Goal: Task Accomplishment & Management: Manage account settings

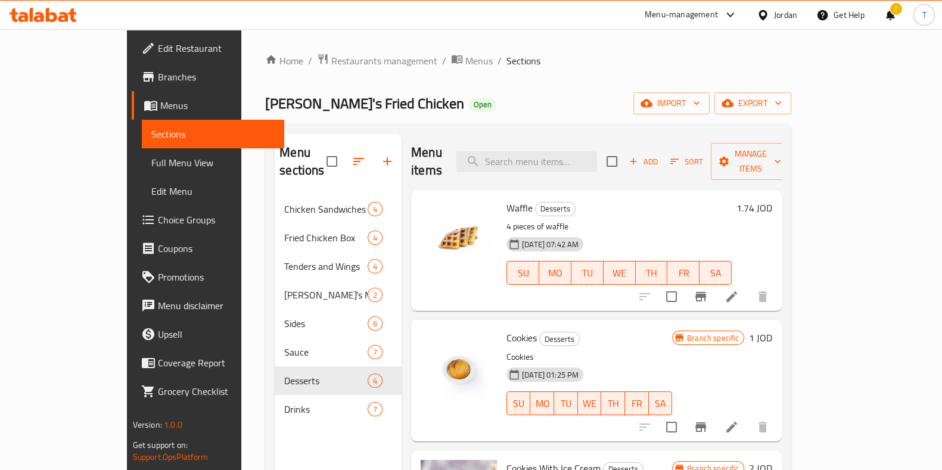
click at [671, 13] on div "Menu-management" at bounding box center [681, 15] width 73 height 14
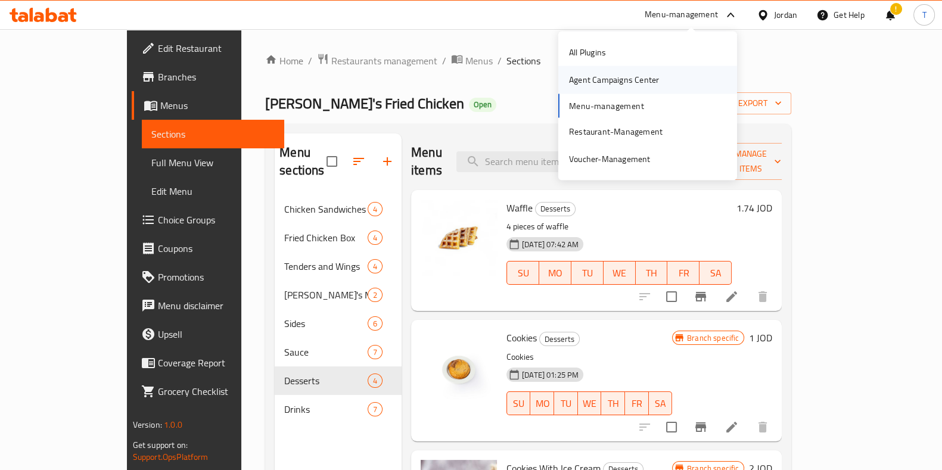
click at [633, 77] on div "Agent Campaigns Center" at bounding box center [614, 79] width 90 height 13
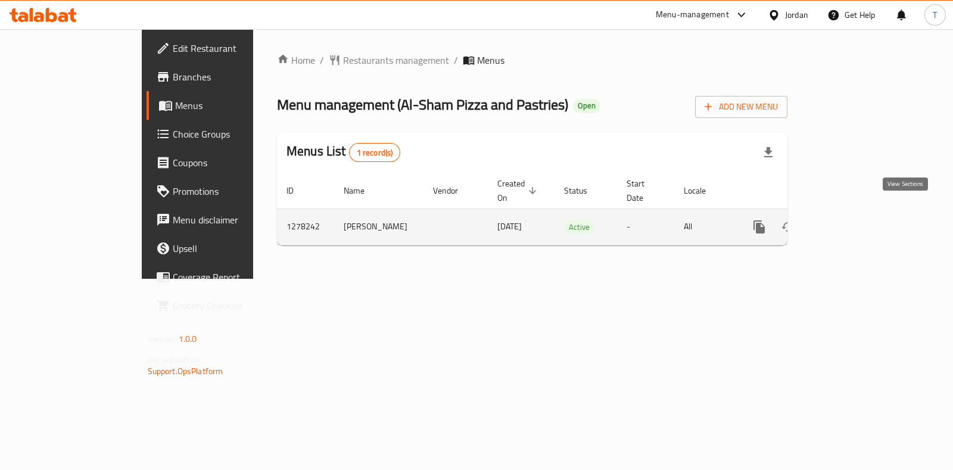
click at [851, 222] on icon "enhanced table" at bounding box center [845, 227] width 11 height 11
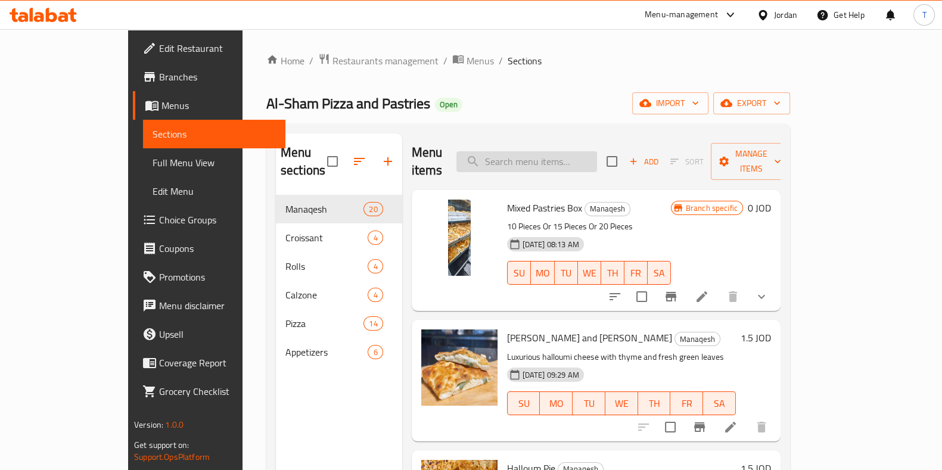
click at [571, 156] on input "search" at bounding box center [526, 161] width 141 height 21
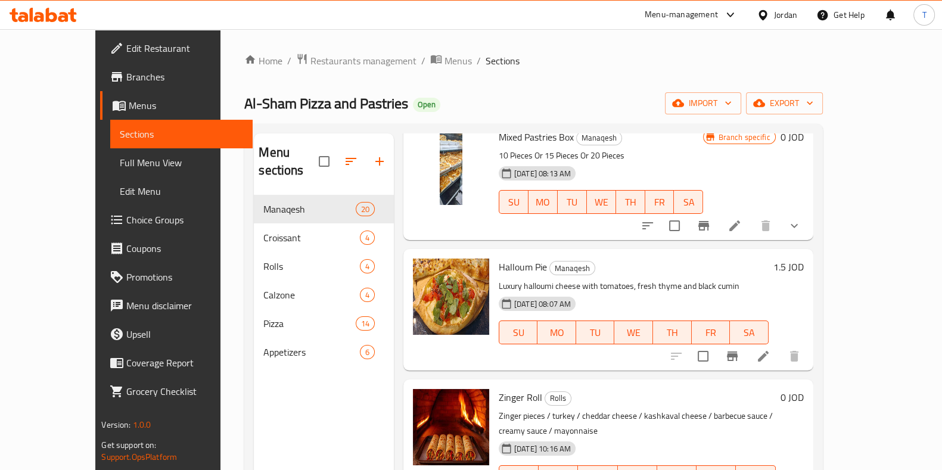
scroll to position [89, 0]
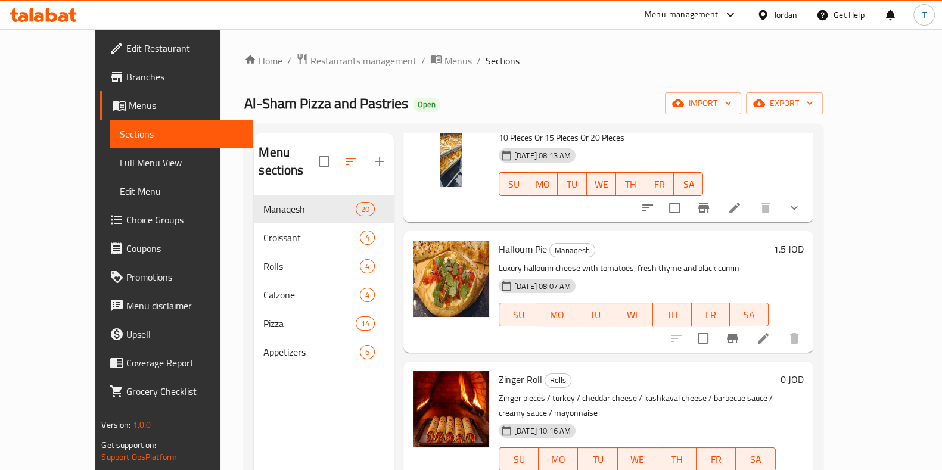
type input "pie"
drag, startPoint x: 605, startPoint y: 289, endPoint x: 847, endPoint y: 317, distance: 243.6
click at [770, 331] on icon at bounding box center [763, 338] width 14 height 14
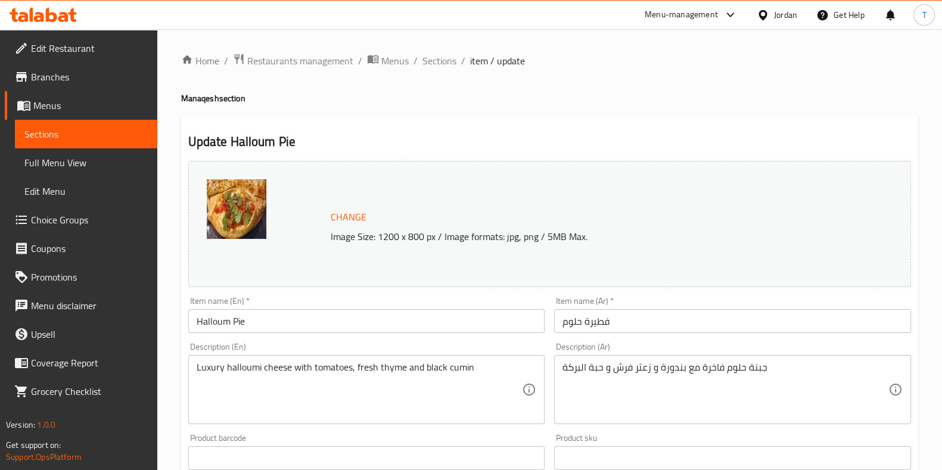
click at [397, 319] on input "Halloum Pie" at bounding box center [366, 321] width 357 height 24
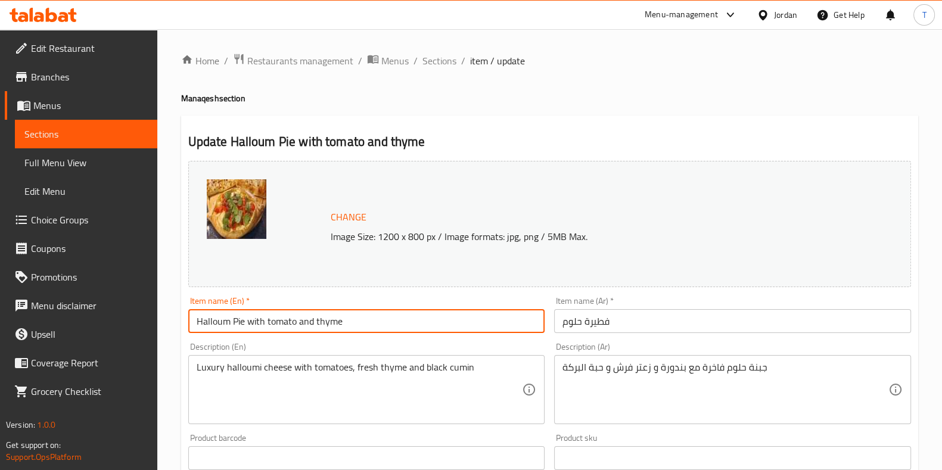
type input "Halloum Pie with tomato and thyme"
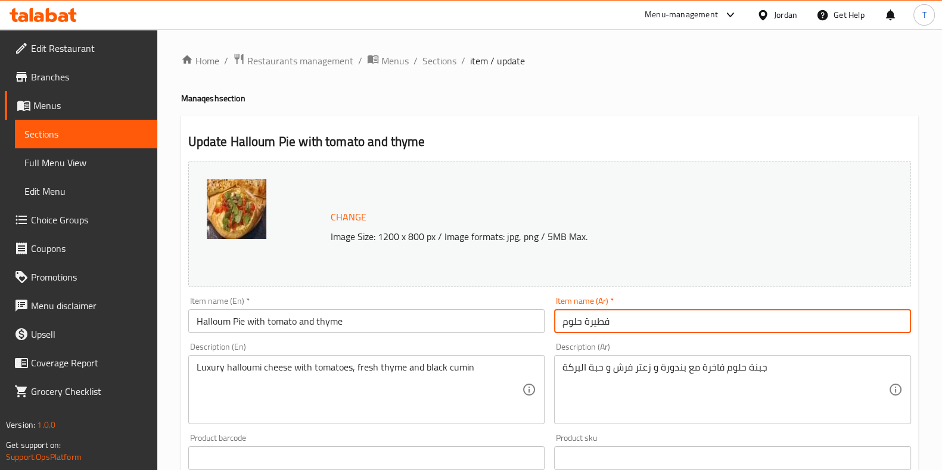
click at [664, 318] on input "فطيرة حلوم" at bounding box center [732, 321] width 357 height 24
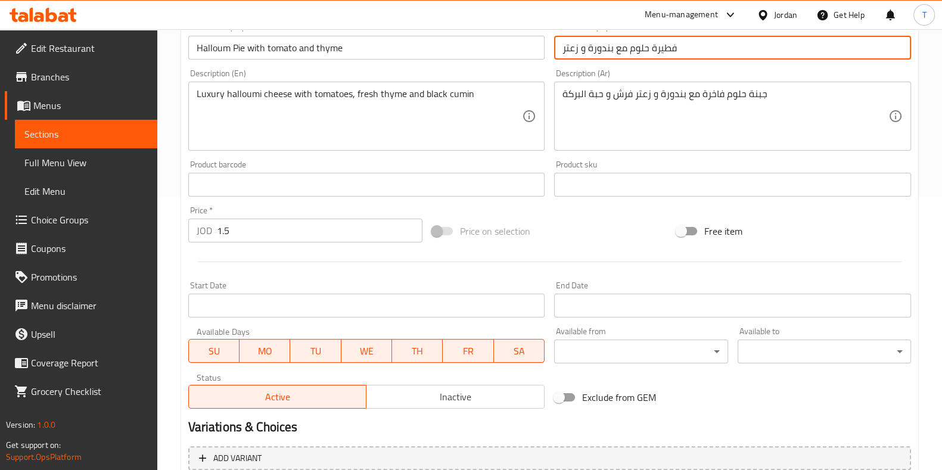
scroll to position [388, 0]
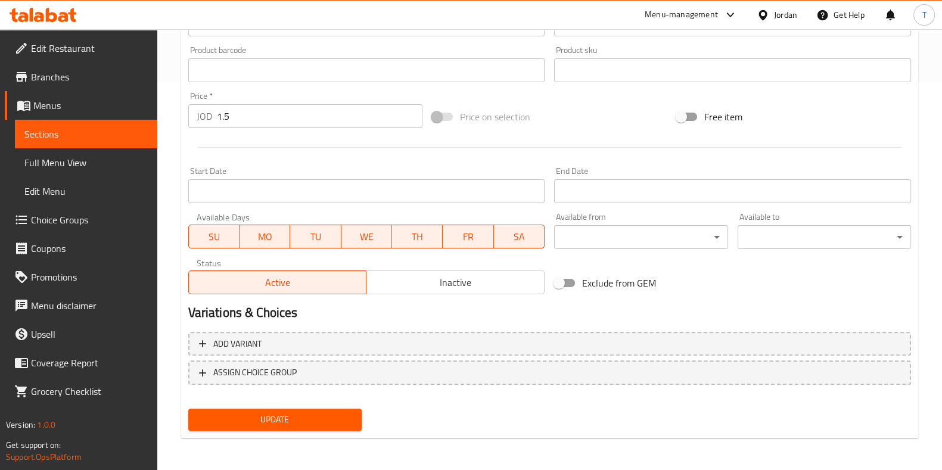
type input "فطيرة حلوم مع بندورة و زعتر"
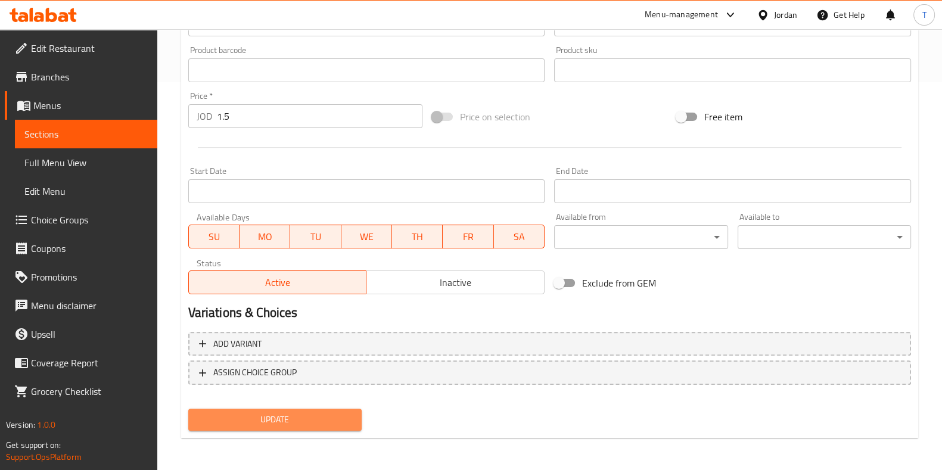
click at [295, 425] on span "Update" at bounding box center [275, 419] width 154 height 15
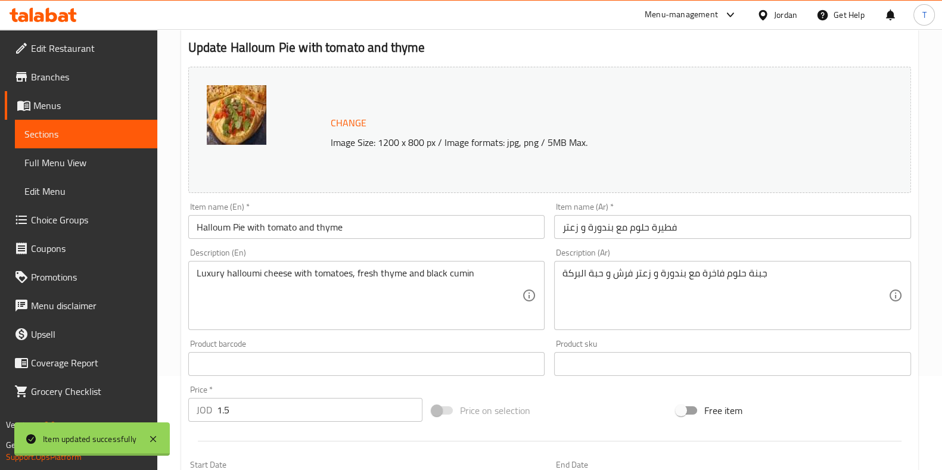
scroll to position [0, 0]
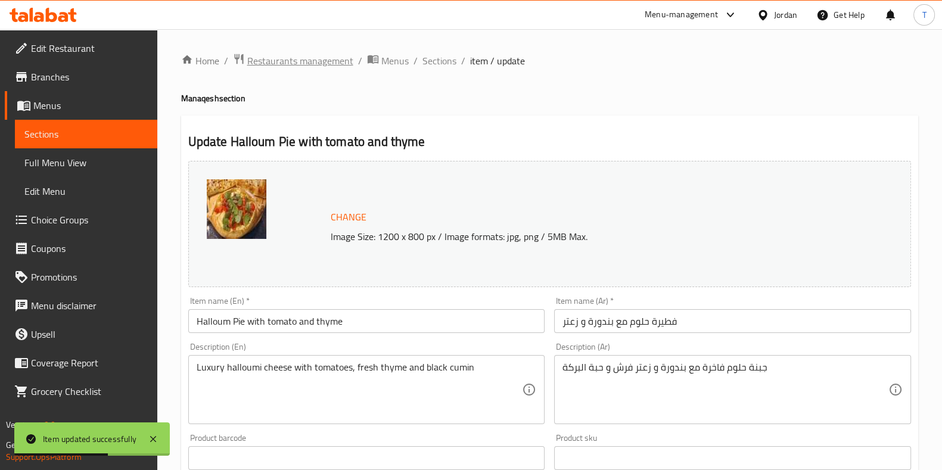
click at [300, 63] on span "Restaurants management" at bounding box center [300, 61] width 106 height 14
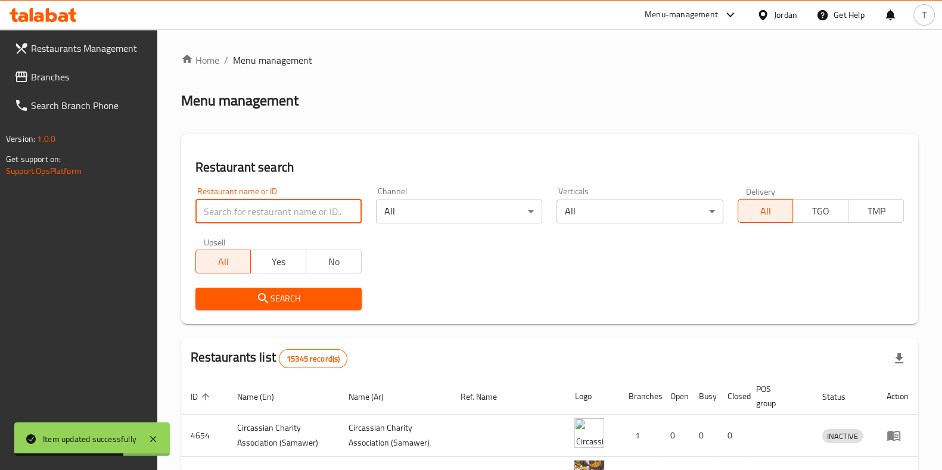
click at [288, 222] on input "search" at bounding box center [278, 212] width 166 height 24
type input "y"
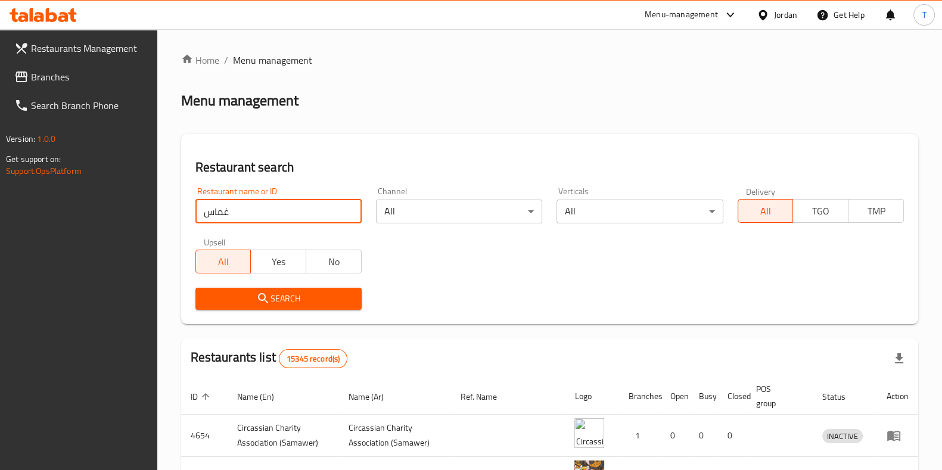
type input "غماس"
click button "Search" at bounding box center [278, 299] width 166 height 22
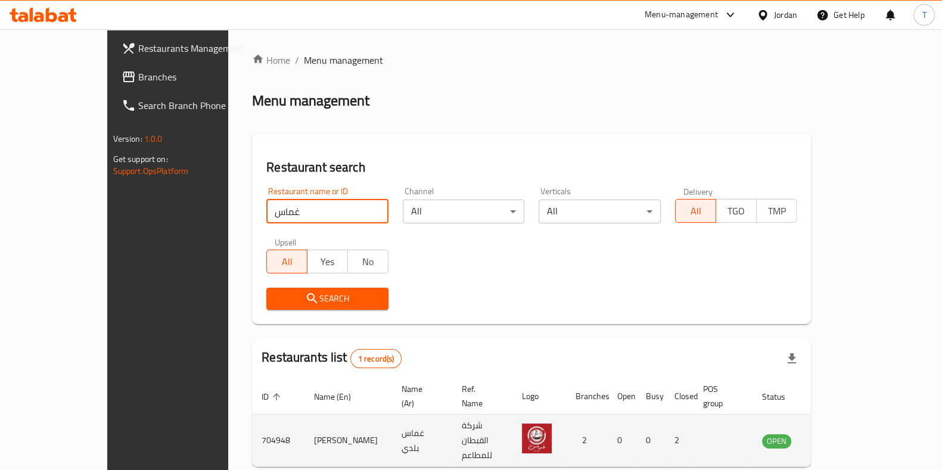
click at [856, 422] on td "enhanced table" at bounding box center [835, 441] width 41 height 52
click at [837, 439] on icon "enhanced table" at bounding box center [834, 441] width 4 height 5
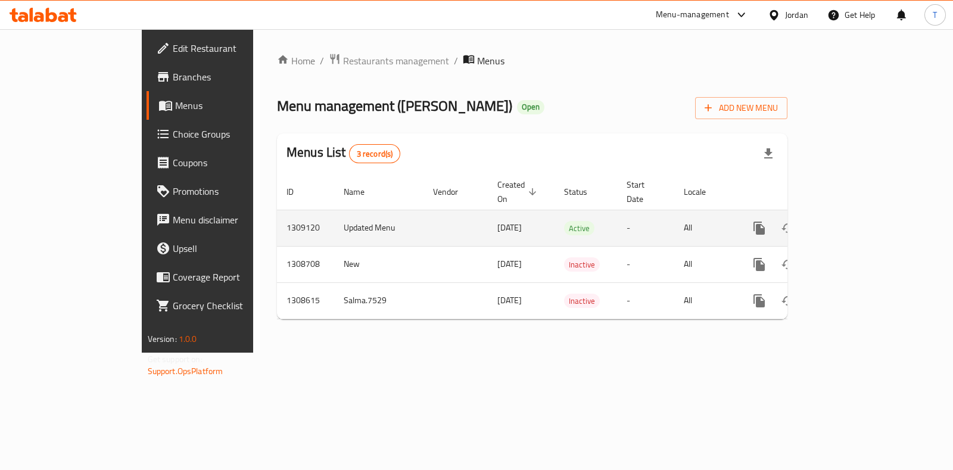
click at [851, 223] on icon "enhanced table" at bounding box center [845, 228] width 11 height 11
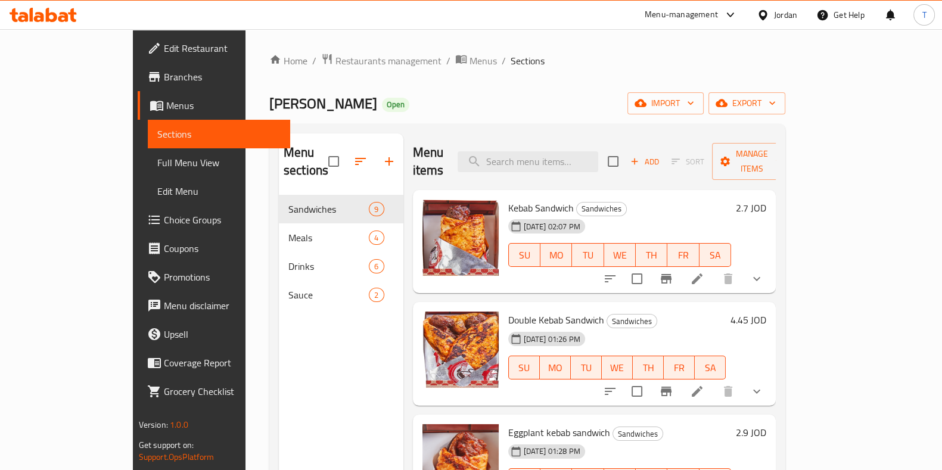
scroll to position [78, 0]
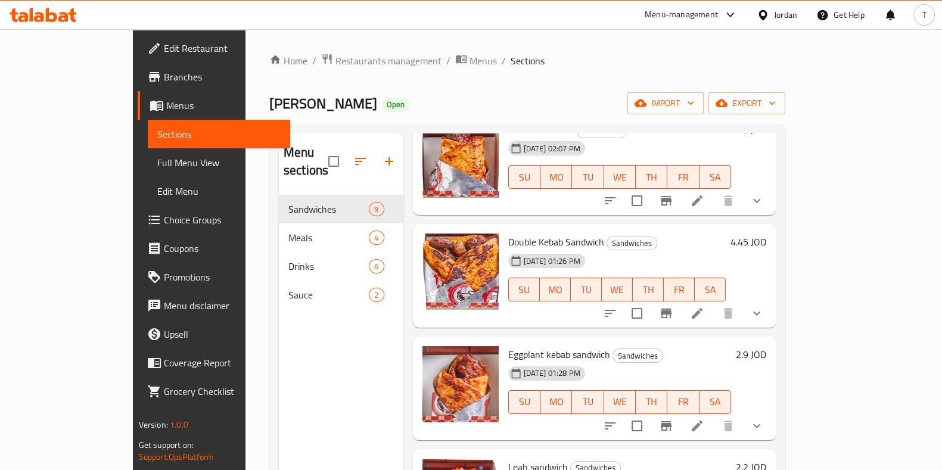
click at [138, 64] on link "Branches" at bounding box center [214, 77] width 153 height 29
